Goal: Task Accomplishment & Management: Manage account settings

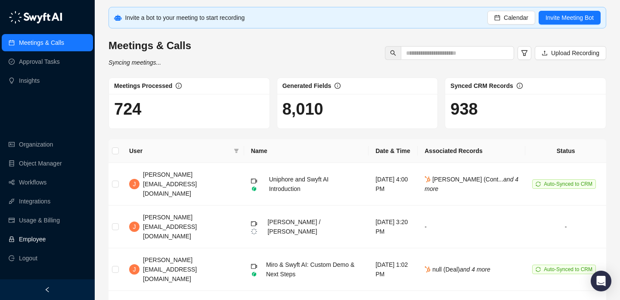
click at [46, 238] on link "Employee" at bounding box center [32, 238] width 27 height 17
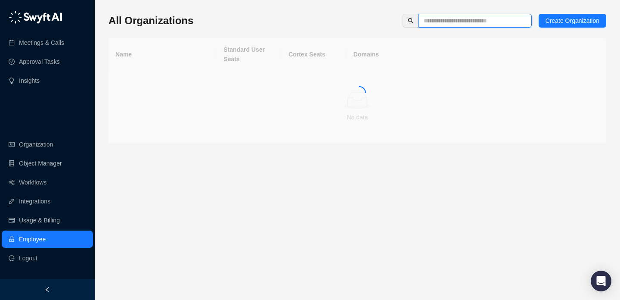
click at [478, 22] on input "text" at bounding box center [472, 20] width 96 height 9
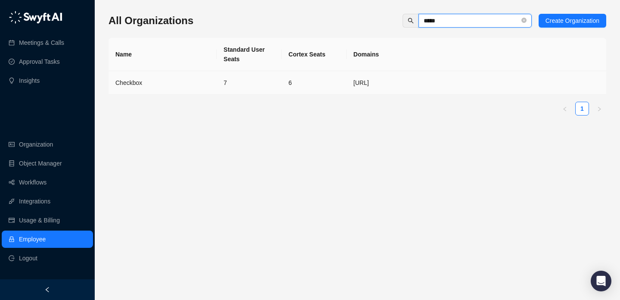
type input "*****"
click at [214, 83] on td "Checkbox" at bounding box center [163, 83] width 108 height 24
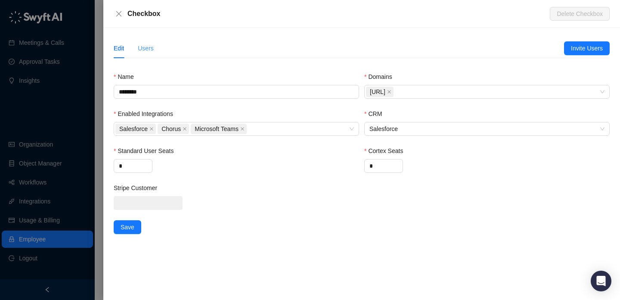
click at [143, 42] on div "Users" at bounding box center [146, 48] width 16 height 20
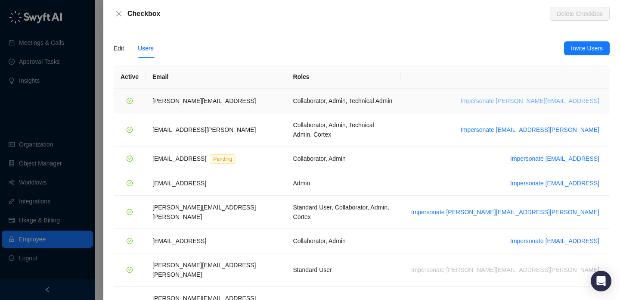
click at [540, 102] on span "Impersonate james@checkbox.ai" at bounding box center [530, 100] width 139 height 9
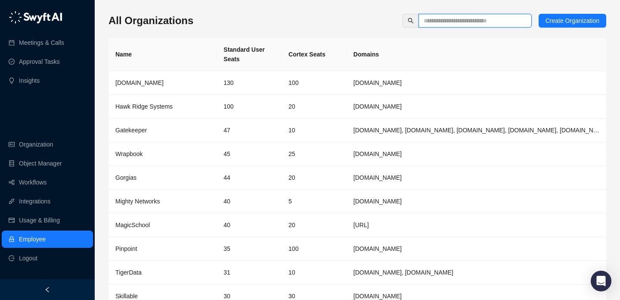
click at [466, 19] on input "text" at bounding box center [472, 20] width 96 height 9
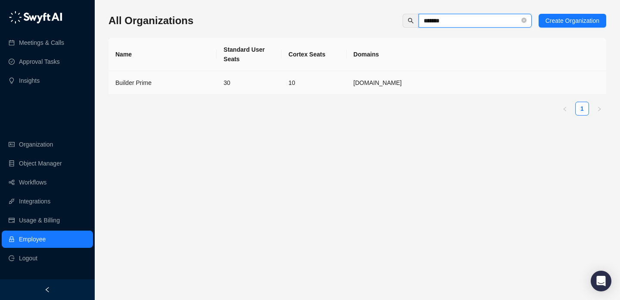
type input "*******"
click at [219, 90] on td "30" at bounding box center [249, 83] width 65 height 24
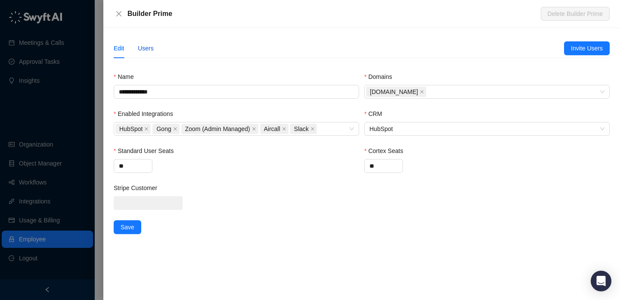
click at [146, 51] on div "Users" at bounding box center [146, 48] width 16 height 9
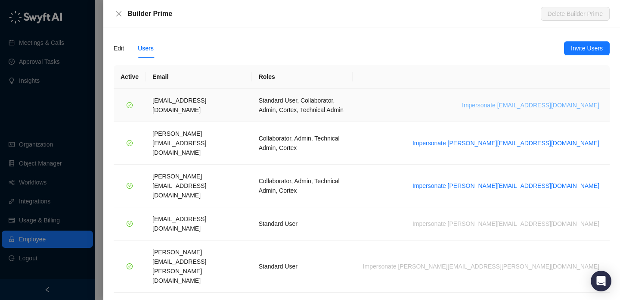
click at [520, 100] on span "Impersonate ali@builderprime.com" at bounding box center [530, 104] width 137 height 9
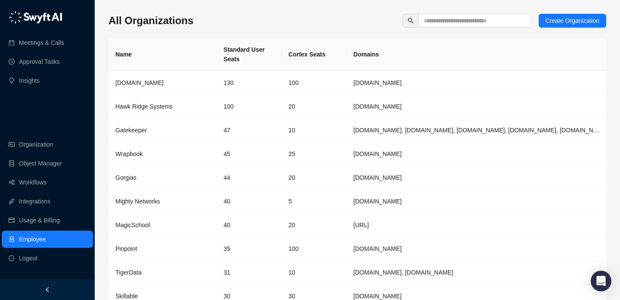
click at [361, 36] on div "All Organizations Create Organization Name Standard User Seats Cortex Seats Dom…" at bounding box center [358, 175] width 498 height 322
click at [324, 20] on div "All Organizations Create Organization" at bounding box center [358, 21] width 498 height 14
